Goal: Transaction & Acquisition: Purchase product/service

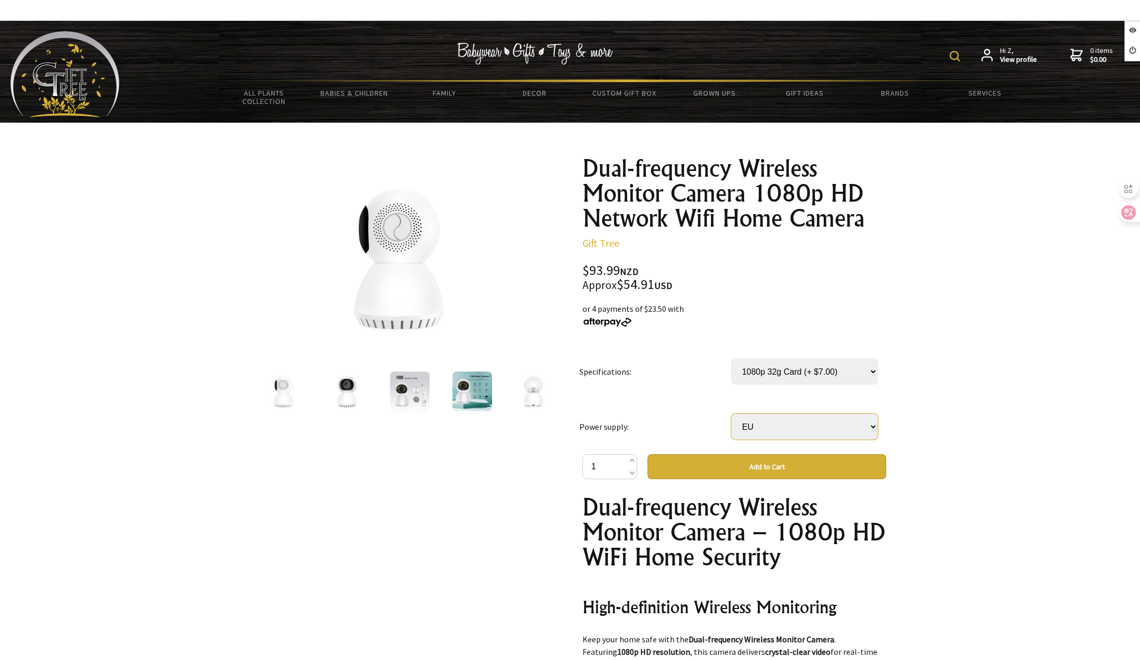
click at [818, 425] on select "Select… AU EU UK US" at bounding box center [804, 427] width 147 height 26
select select "AU"
click at [731, 414] on select "Select… AU EU UK US" at bounding box center [804, 427] width 147 height 26
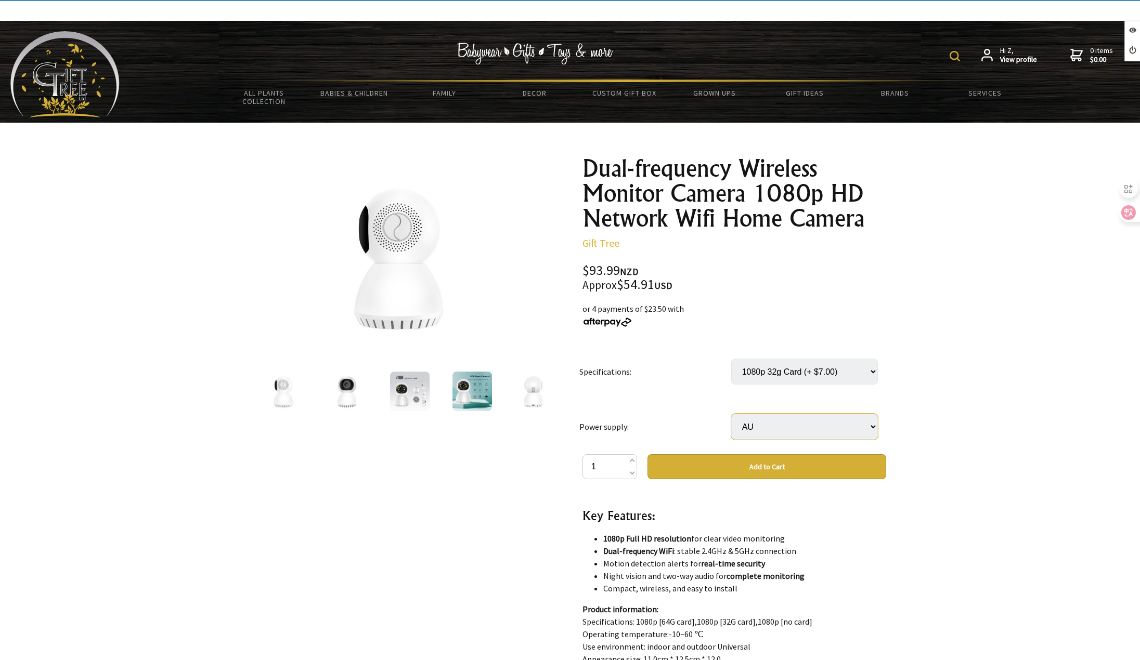
scroll to position [624, 0]
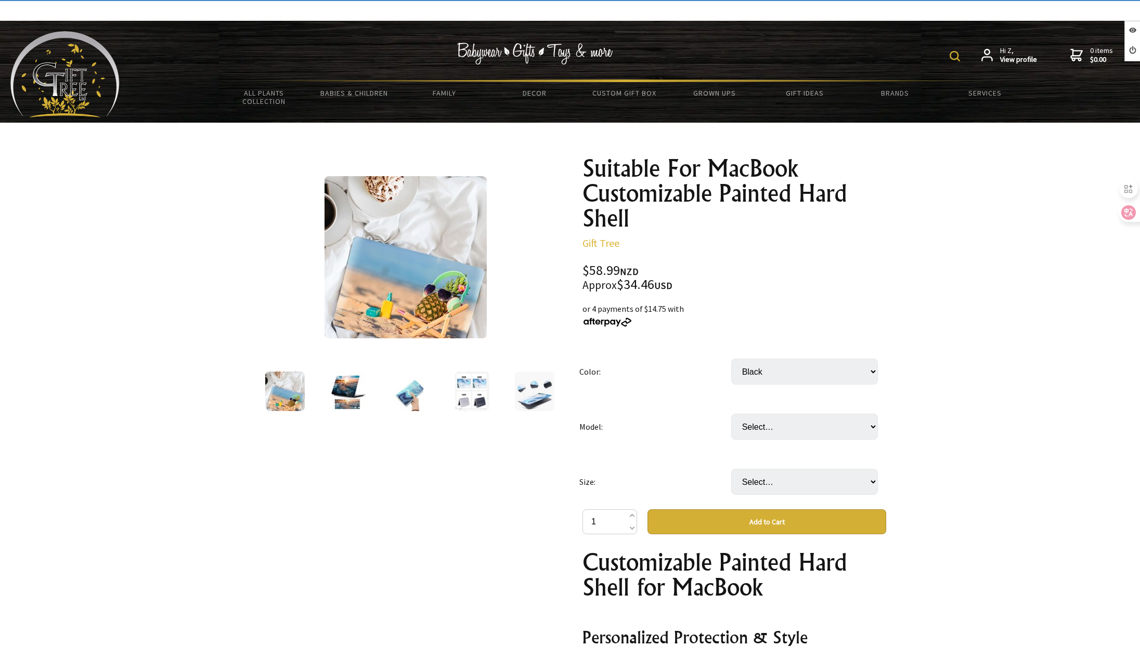
select select "Black"
select select "Hole"
click at [731, 414] on select "Select… Hole Plate" at bounding box center [804, 427] width 147 height 26
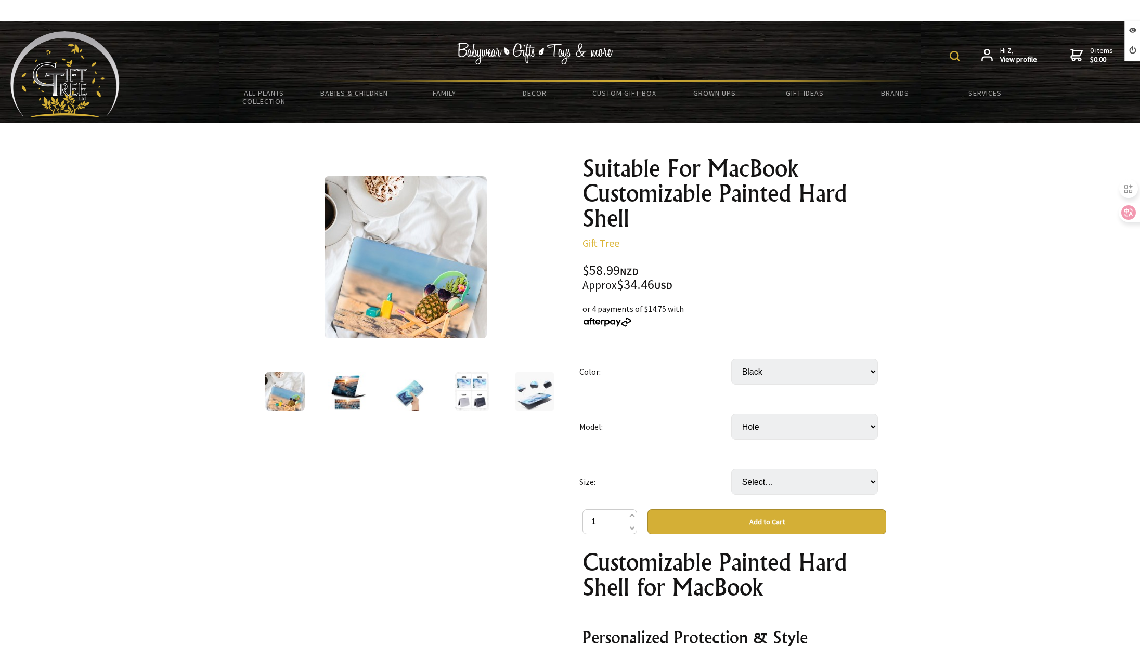
drag, startPoint x: 792, startPoint y: 468, endPoint x: 791, endPoint y: 475, distance: 6.3
click at [791, 470] on td "Select… A2179 A2681 A2779 A2780 A3113" at bounding box center [807, 481] width 152 height 55
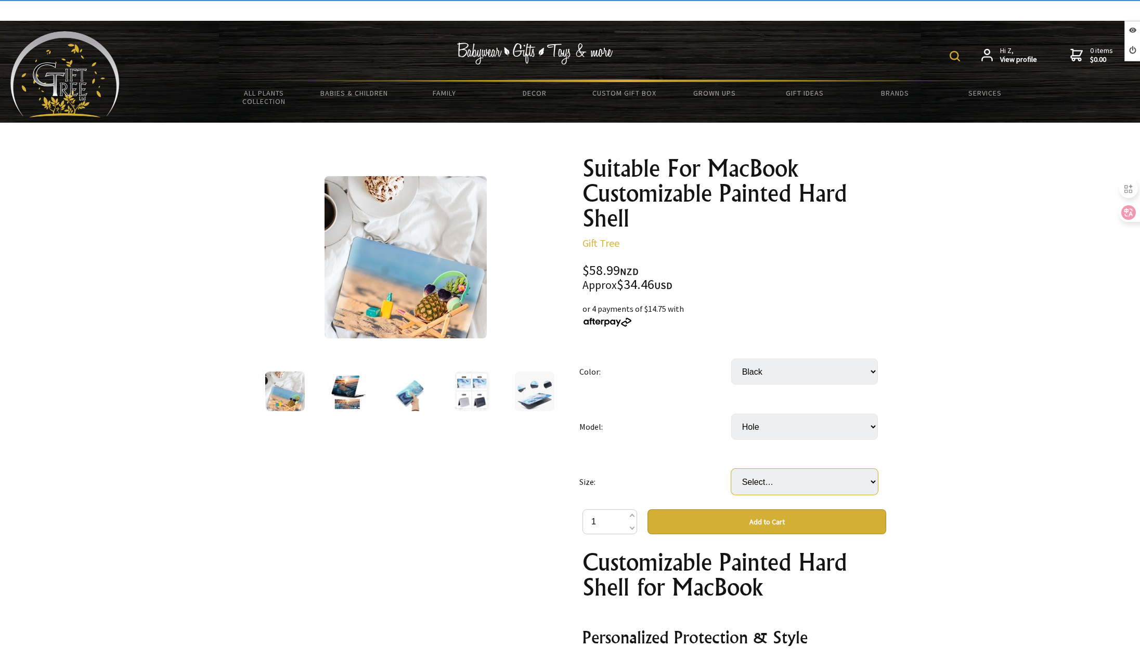
drag, startPoint x: 771, startPoint y: 477, endPoint x: 770, endPoint y: 494, distance: 17.2
click at [771, 478] on select "Select… A2179 A2681 A2779 A2780 A3113" at bounding box center [804, 482] width 147 height 26
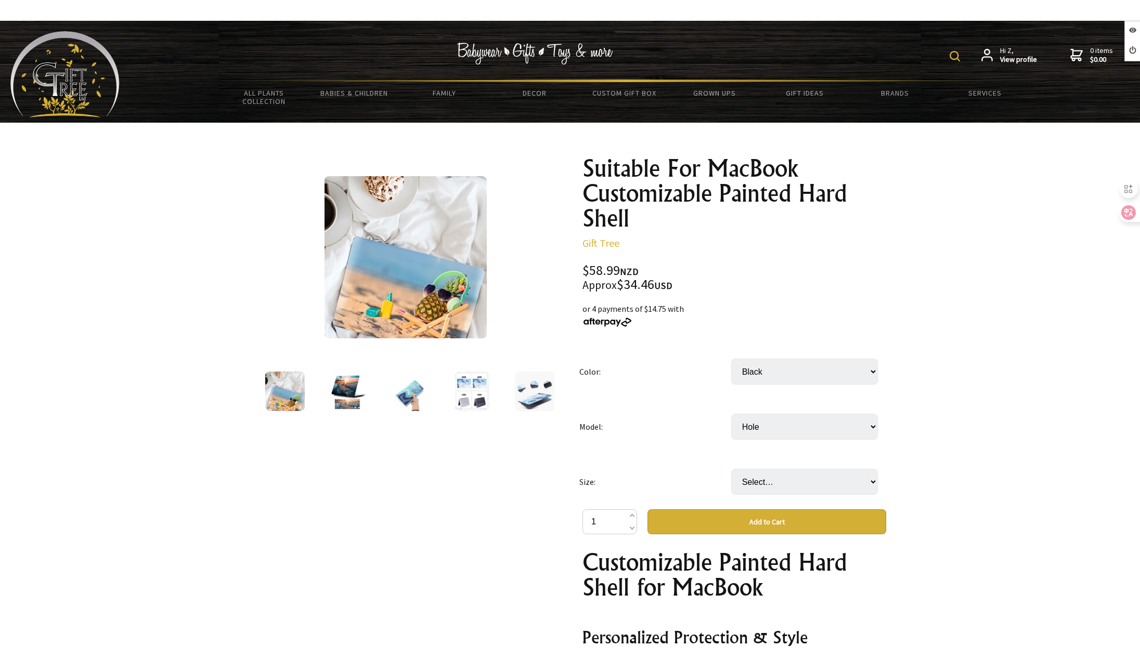
click at [771, 532] on button "Add to Cart" at bounding box center [766, 522] width 239 height 25
click at [800, 488] on select "Select… A2179 A2681 A2779 A2780 A3113" at bounding box center [804, 482] width 147 height 26
select select "A2779"
click at [731, 469] on select "Select… A2179 A2681 A2779 A2780 A3113" at bounding box center [804, 482] width 147 height 26
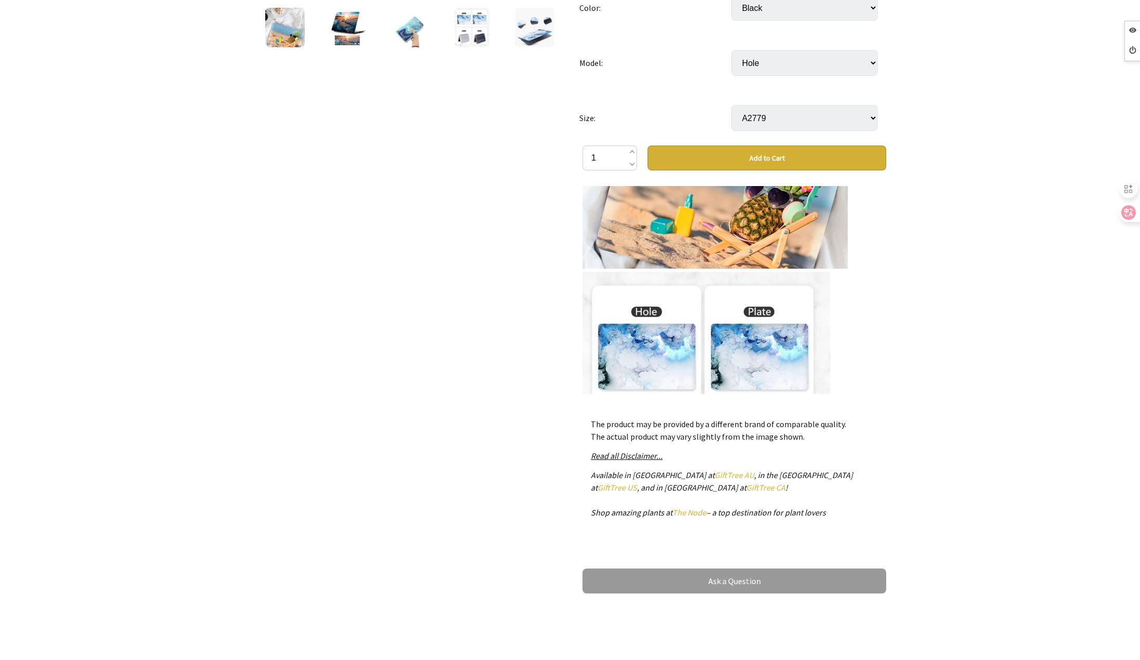
scroll to position [1248, 0]
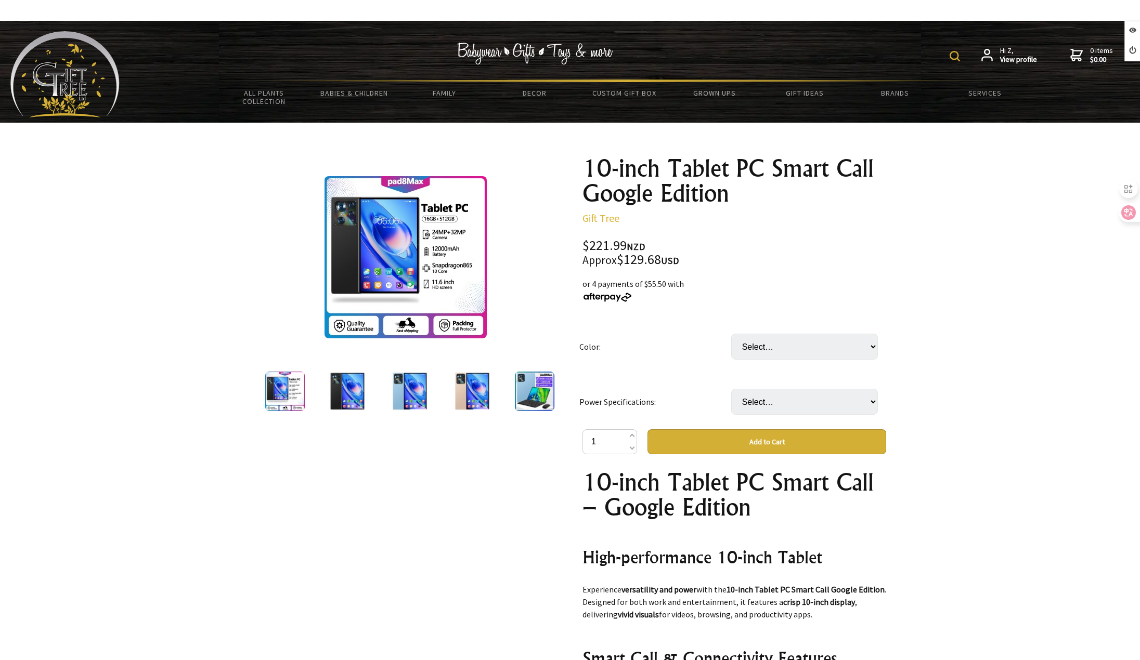
click at [807, 341] on select "Select… Azure Black Gold Silver Gray" at bounding box center [804, 347] width 147 height 26
select select "Black"
click at [731, 334] on select "Select… Azure Black Gold Silver Gray" at bounding box center [804, 347] width 147 height 26
drag, startPoint x: 787, startPoint y: 403, endPoint x: 787, endPoint y: 414, distance: 10.9
click at [787, 404] on select "Select… AU EU UK US" at bounding box center [804, 402] width 147 height 26
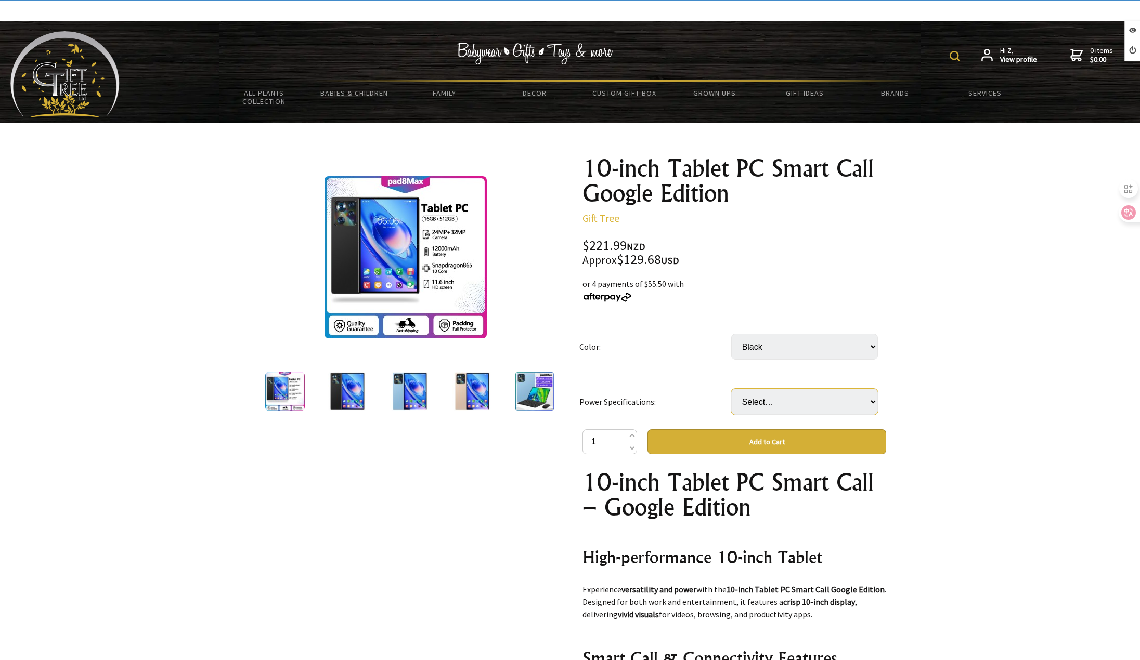
select select "UK"
click at [731, 389] on select "Select… AU EU UK US" at bounding box center [804, 402] width 147 height 26
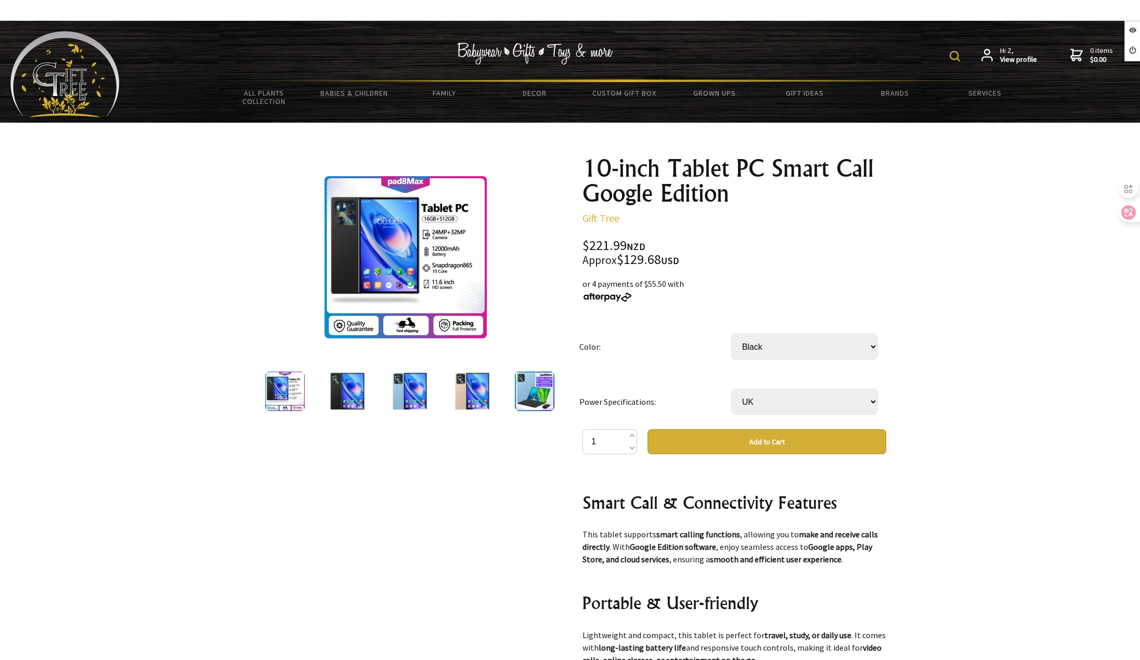
scroll to position [156, 0]
drag, startPoint x: 741, startPoint y: 339, endPoint x: 754, endPoint y: 350, distance: 17.0
click at [741, 339] on select "Select… Azure Black Gold Silver Gray" at bounding box center [804, 347] width 147 height 26
click at [731, 334] on select "Select… Azure Black Gold Silver Gray" at bounding box center [804, 347] width 147 height 26
click at [769, 345] on select "Select… Azure Black Gold Silver Gray" at bounding box center [804, 347] width 147 height 26
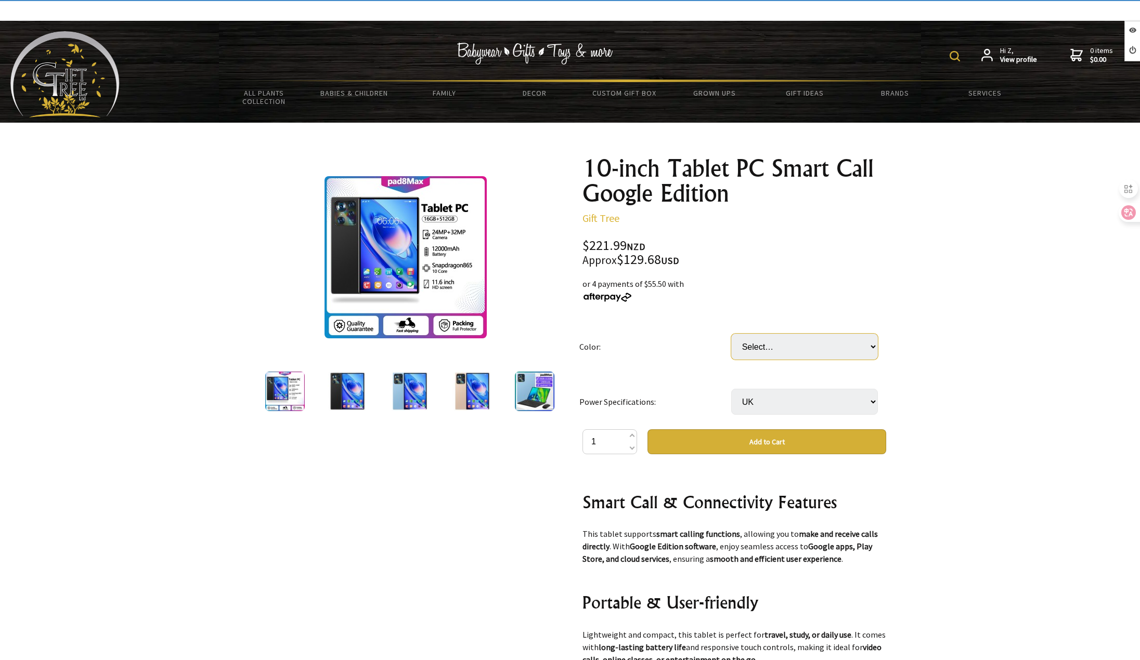
select select "Azure"
click at [731, 334] on select "Select… Azure Black Gold Silver Gray" at bounding box center [804, 347] width 147 height 26
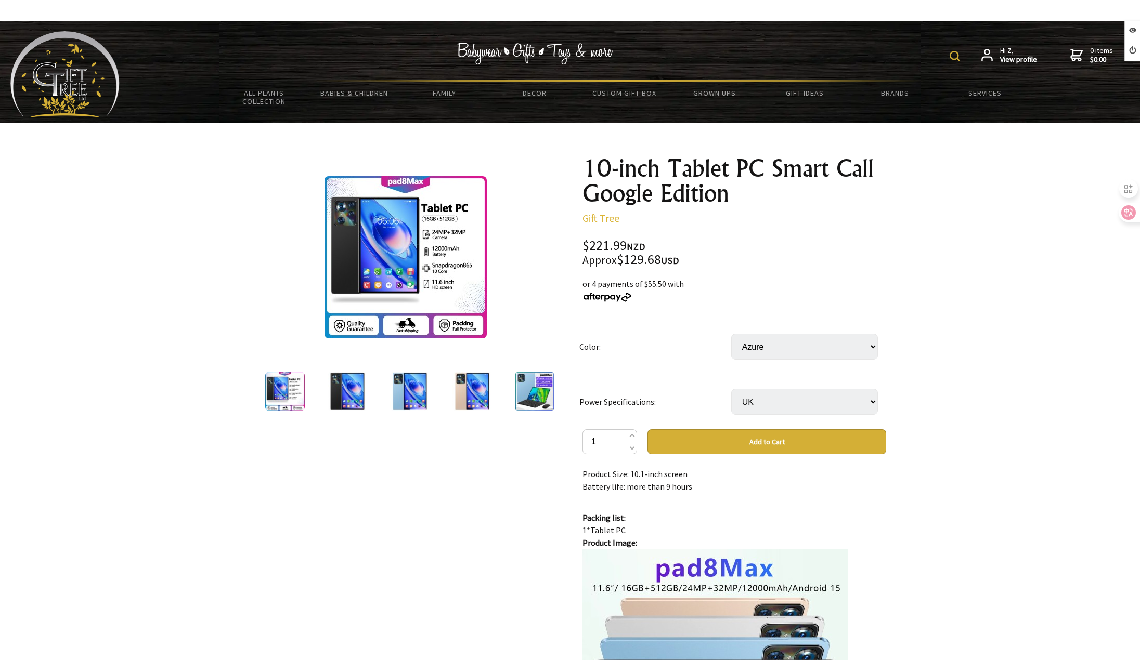
scroll to position [520, 0]
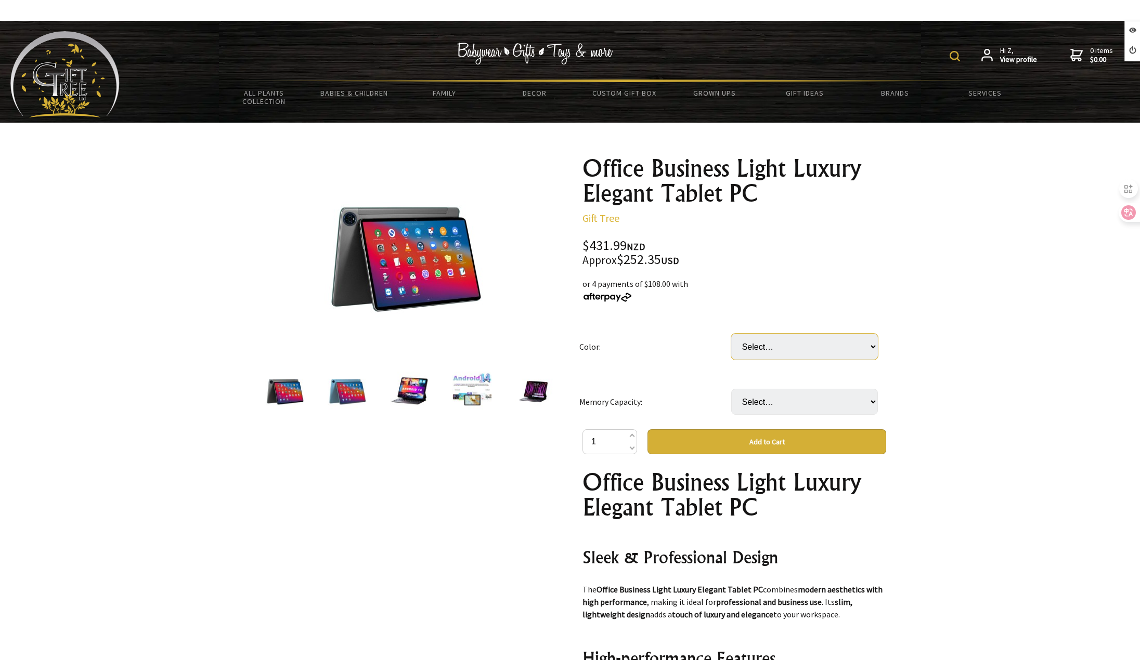
click at [776, 340] on select "Select… Bare Metal Gray Bare Metal Blue (+ $9.00) Leather Case With Keyboard (+…" at bounding box center [804, 347] width 147 height 26
select select "Bare Metal Gray"
click at [731, 334] on select "Select… Bare Metal Gray Bare Metal Blue (+ $9.00) Leather Case With Keyboard (+…" at bounding box center [804, 347] width 147 height 26
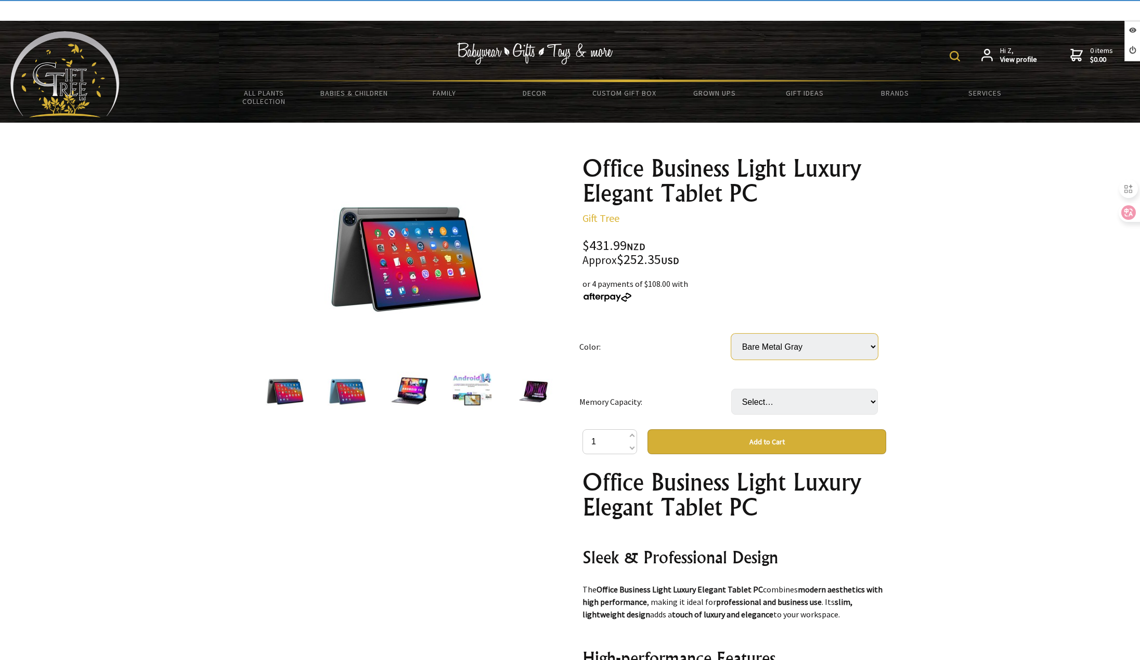
click at [766, 343] on select "Select… Bare Metal Gray Bare Metal Blue (+ $9.00) Leather Case With Keyboard (+…" at bounding box center [804, 347] width 147 height 26
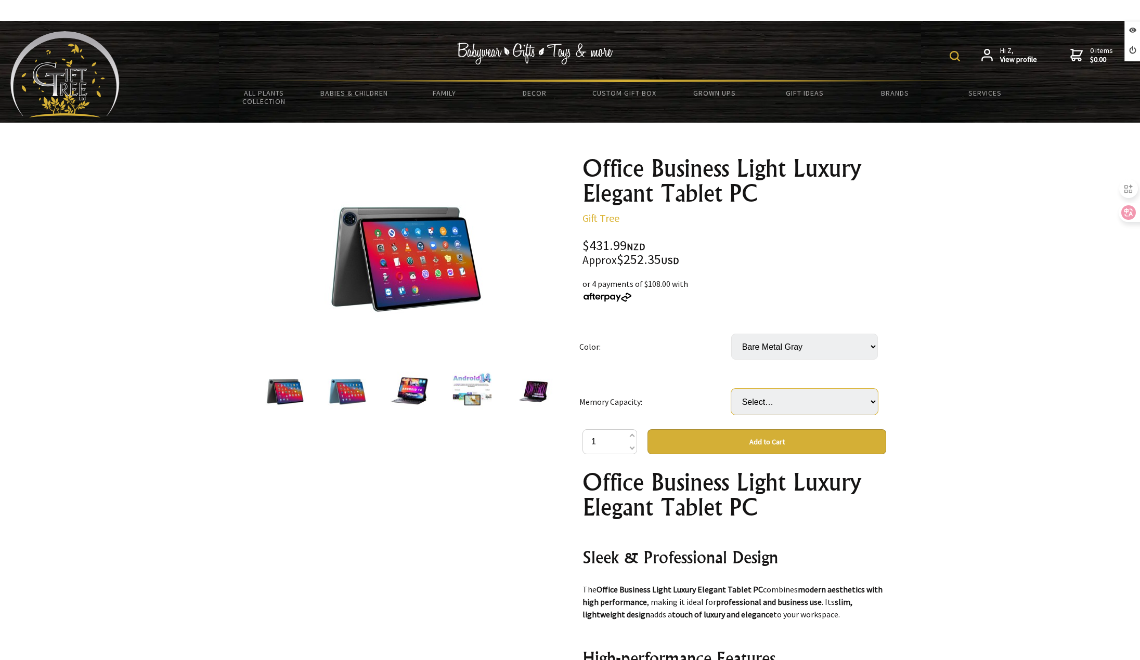
drag, startPoint x: 770, startPoint y: 359, endPoint x: 786, endPoint y: 397, distance: 40.8
click at [785, 397] on select "Select… 8GB 128GB" at bounding box center [804, 402] width 147 height 26
drag, startPoint x: 782, startPoint y: 350, endPoint x: 784, endPoint y: 359, distance: 9.6
click at [782, 350] on select "Select… Bare Metal Gray Bare Metal Blue (+ $9.00) Leather Case With Keyboard (+…" at bounding box center [804, 347] width 147 height 26
select select "Bare Metal Blue"
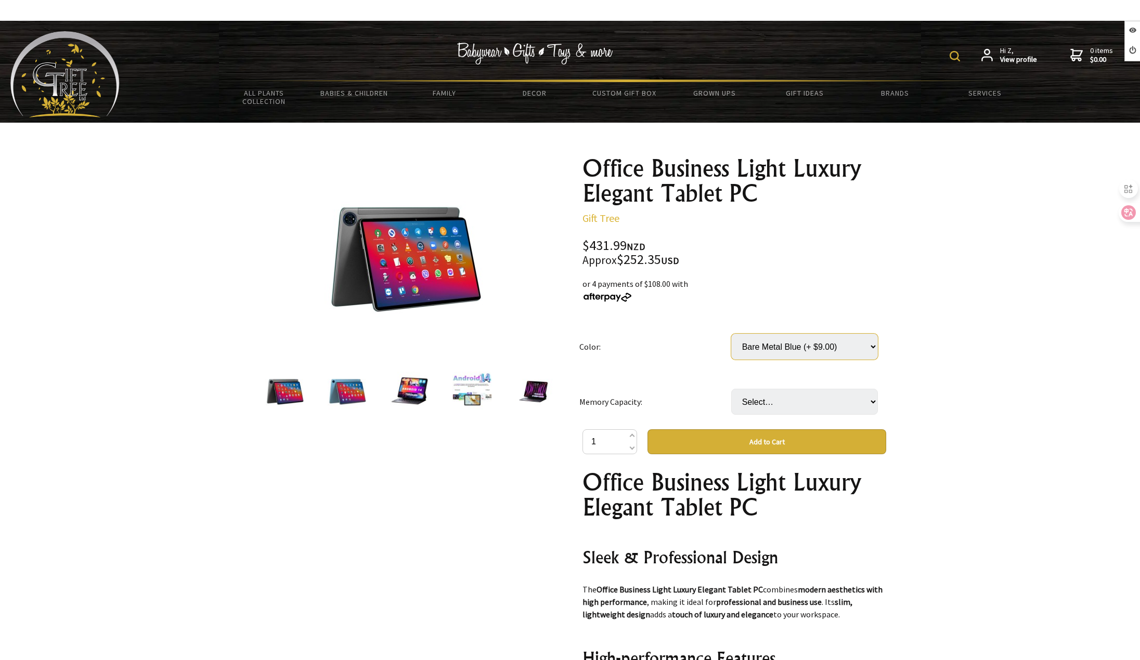
click at [731, 334] on select "Select… Bare Metal Gray Bare Metal Blue (+ $9.00) Leather Case With Keyboard (+…" at bounding box center [804, 347] width 147 height 26
click at [800, 394] on select "Select… 8GB 128GB" at bounding box center [804, 402] width 147 height 26
select select "8GB 128GB"
click at [731, 389] on select "Select… 8GB 128GB" at bounding box center [804, 402] width 147 height 26
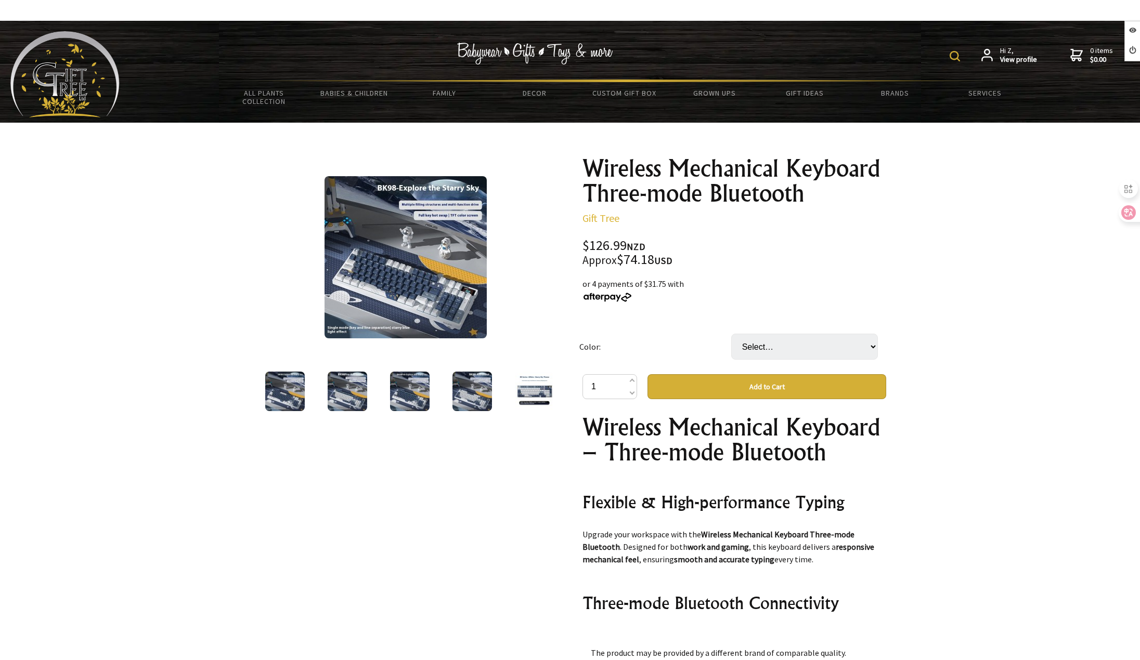
select select "Astronaut Pro Red Axis"
click at [731, 334] on select "Select… Astronaut Red Axis Astronaut Pro Red Axis (+ $11.00) Starry Sky Green A…" at bounding box center [804, 347] width 147 height 26
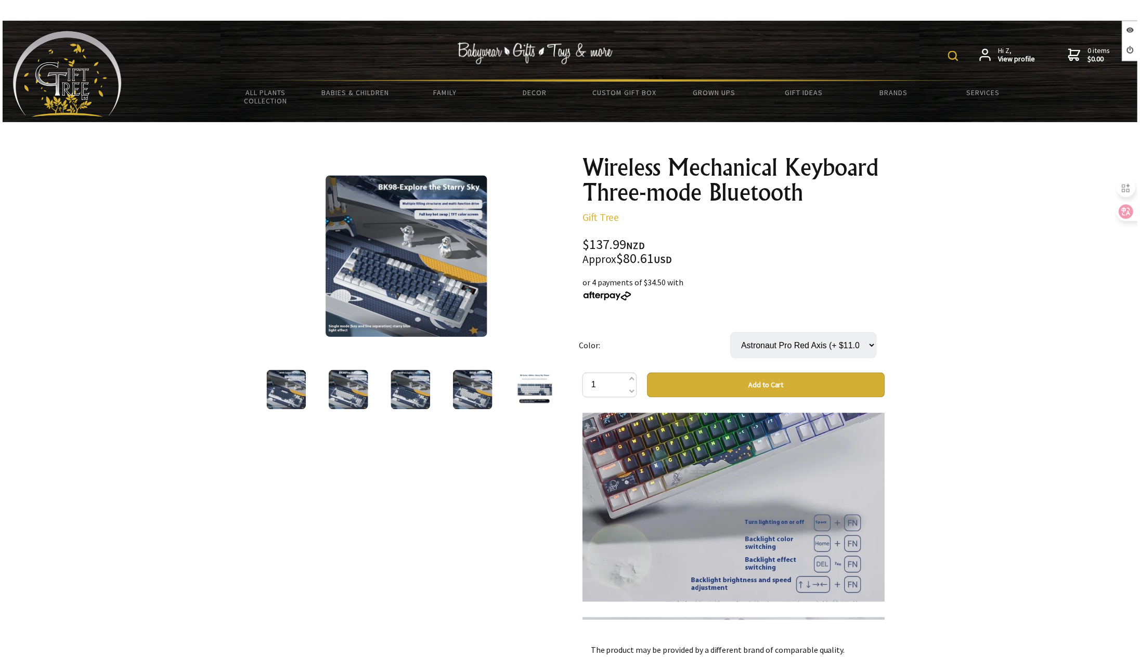
scroll to position [1924, 0]
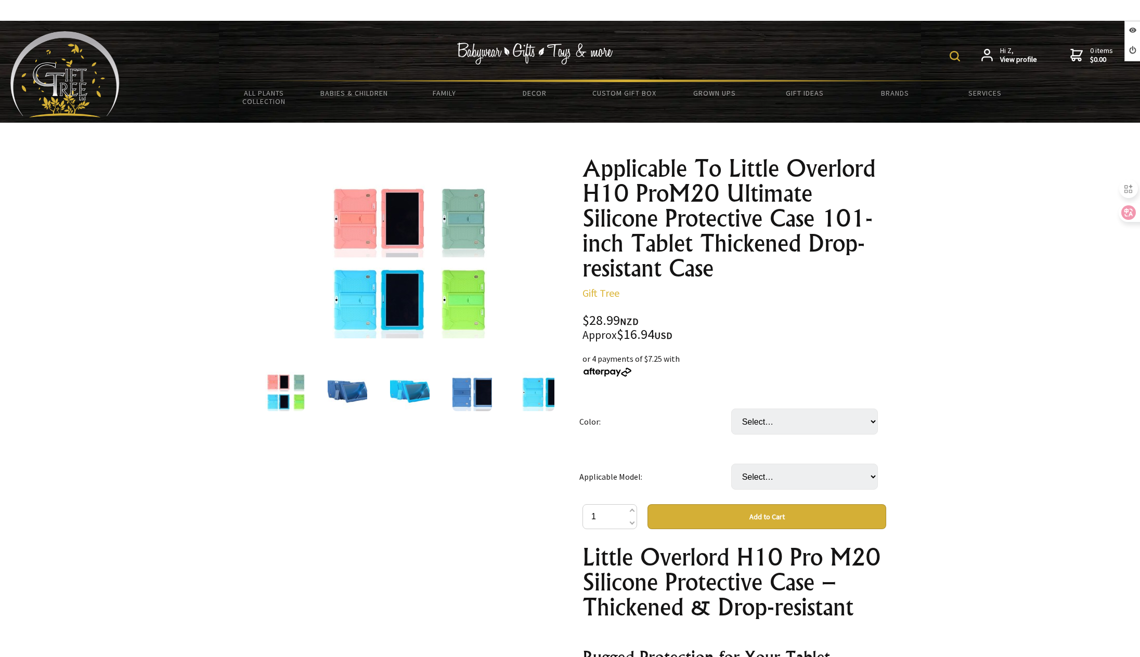
select select "Dark Blue"
click at [731, 409] on select "Select… Black Dark Blue Green Pink Purple Red Sky Blue Sweetened Bean Paste" at bounding box center [804, 422] width 147 height 26
click at [778, 470] on select "Select… 10.1 inches 10.4 inches (+ $1.00)" at bounding box center [804, 477] width 147 height 26
click at [774, 479] on select "Select… 10.1 inches 10.4 inches (+ $1.00)" at bounding box center [804, 477] width 147 height 26
select select "10.4 inches"
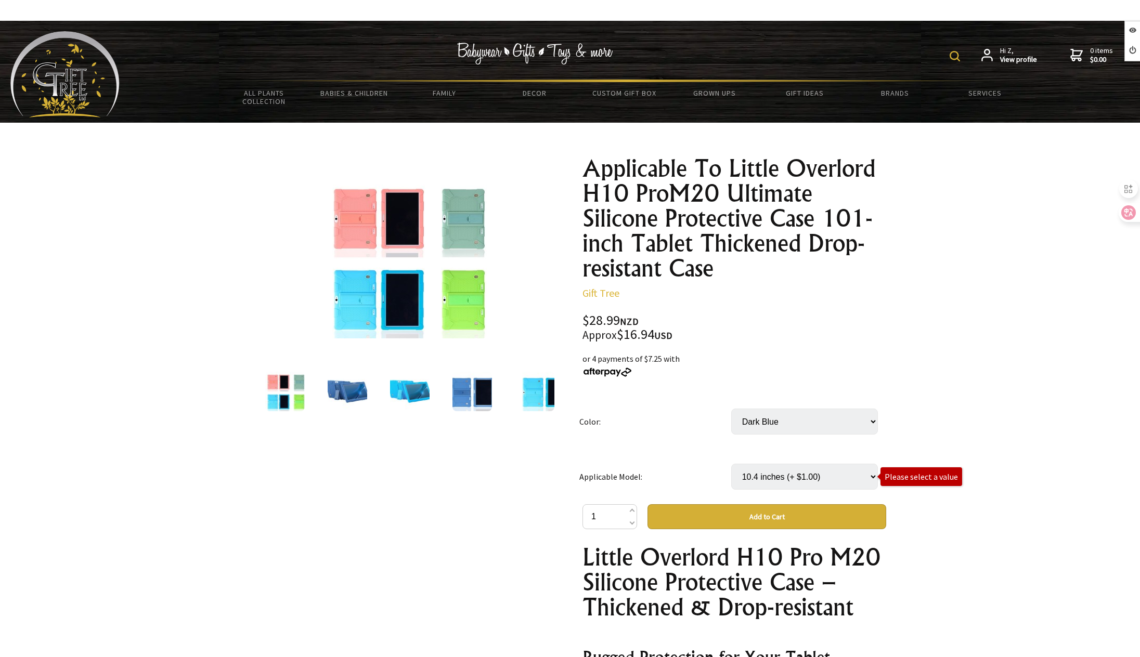
click at [731, 464] on select "Select… 10.1 inches 10.4 inches (+ $1.00)" at bounding box center [804, 477] width 147 height 26
